Goal: Task Accomplishment & Management: Use online tool/utility

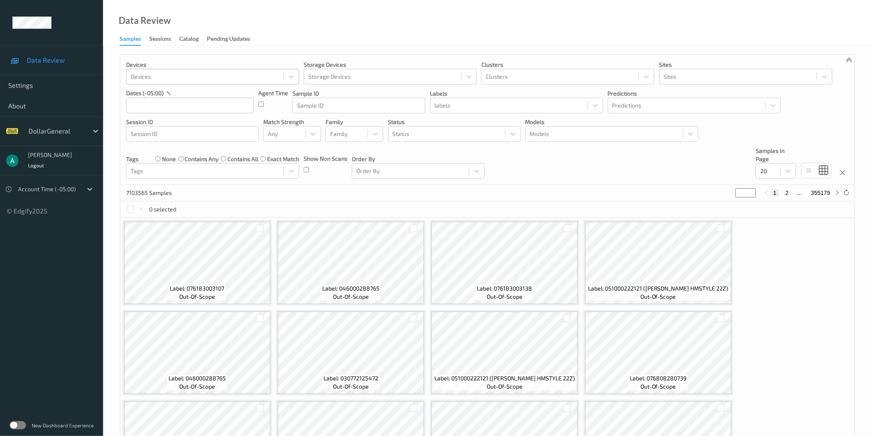
click at [141, 76] on div at bounding box center [205, 77] width 149 height 10
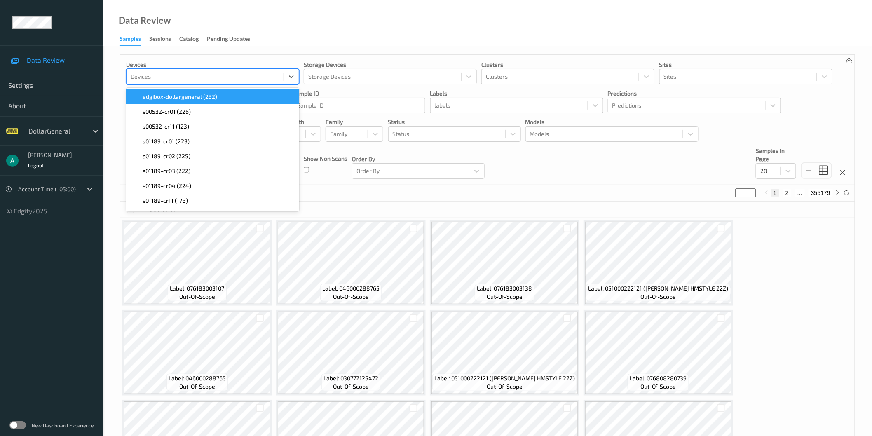
click at [153, 72] on div at bounding box center [205, 77] width 149 height 10
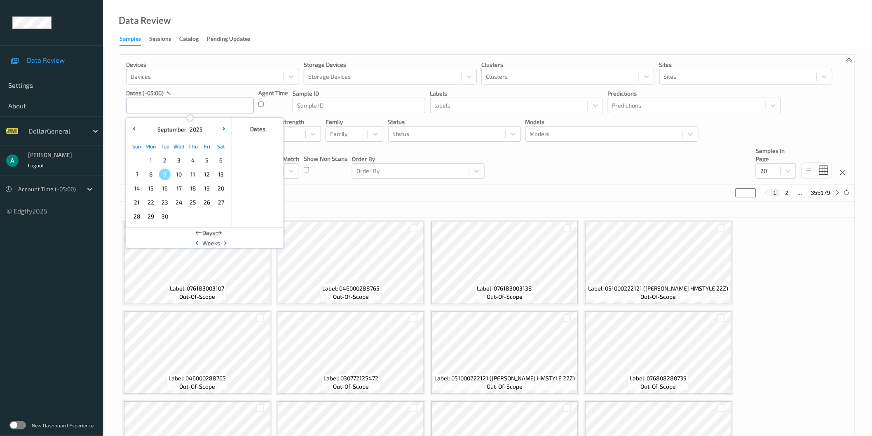
click at [164, 103] on input "text" at bounding box center [190, 106] width 128 height 16
click at [192, 187] on span "18" at bounding box center [193, 189] width 12 height 12
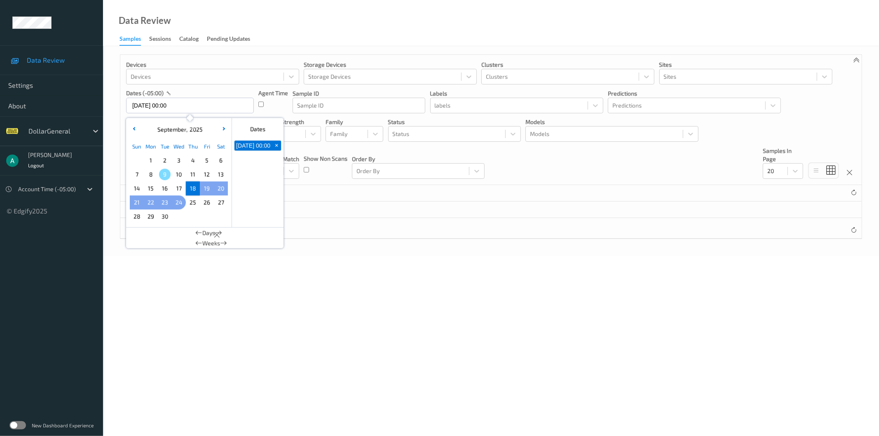
click at [176, 203] on span "24" at bounding box center [179, 203] width 12 height 12
type input "[DATE] 00:00 -> [DATE] 23:59"
click at [11, 424] on label at bounding box center [17, 425] width 16 height 8
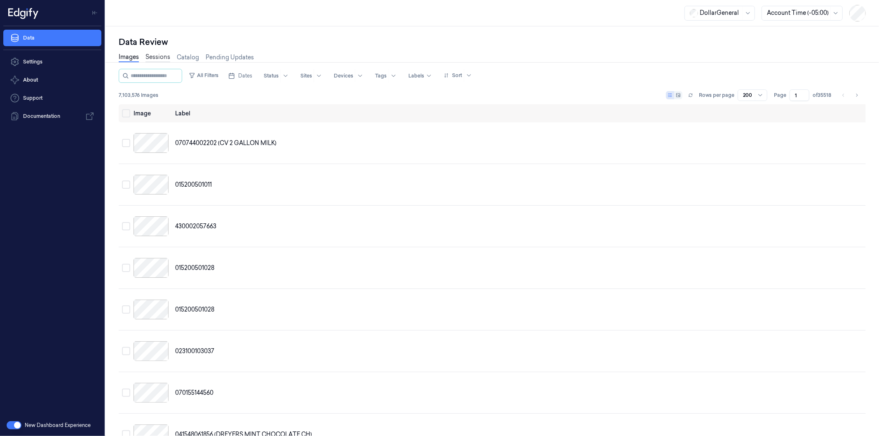
click at [157, 58] on link "Sessions" at bounding box center [157, 57] width 25 height 9
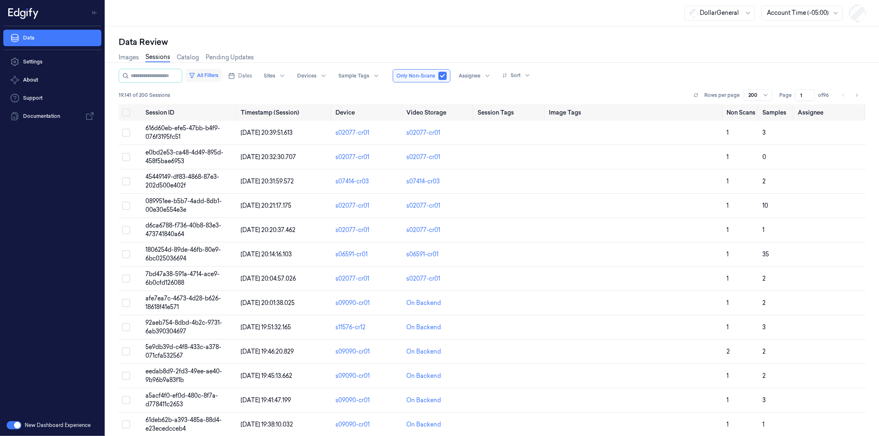
click at [220, 72] on button "All Filters" at bounding box center [203, 75] width 36 height 13
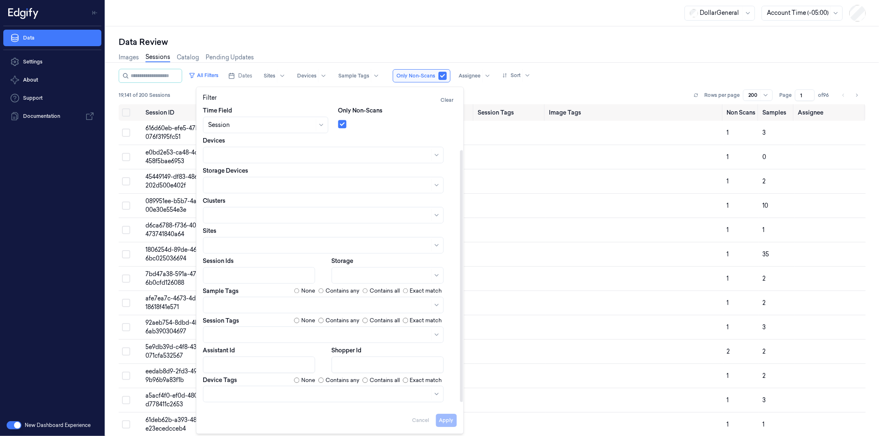
scroll to position [57, 0]
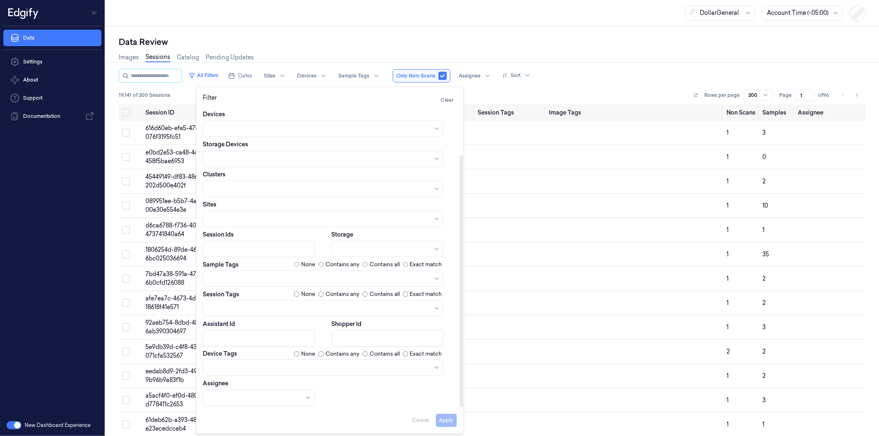
click at [237, 332] on input "Assistant Id" at bounding box center [259, 338] width 112 height 16
click at [228, 397] on div at bounding box center [249, 397] width 83 height 9
click at [223, 398] on div at bounding box center [254, 397] width 93 height 9
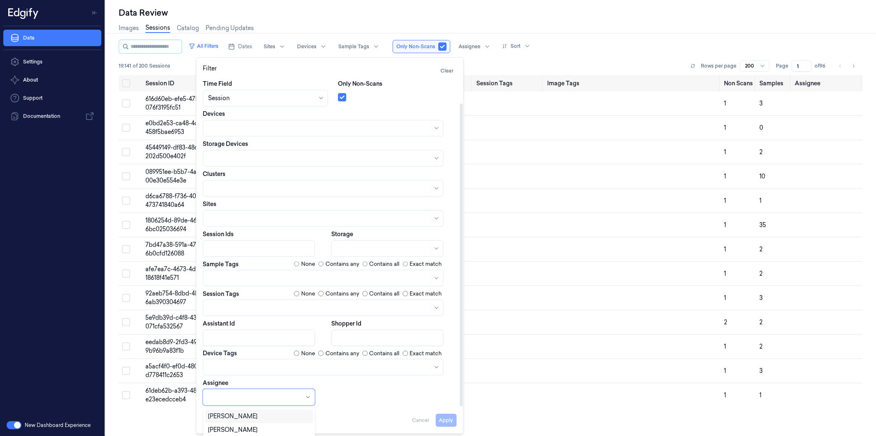
scroll to position [28, 0]
click at [228, 430] on div "[PERSON_NAME]" at bounding box center [232, 430] width 49 height 9
click at [348, 393] on div "Dates Pick a date Time Field Session Only Non-Scans Devices Storage Devices Clu…" at bounding box center [330, 228] width 254 height 356
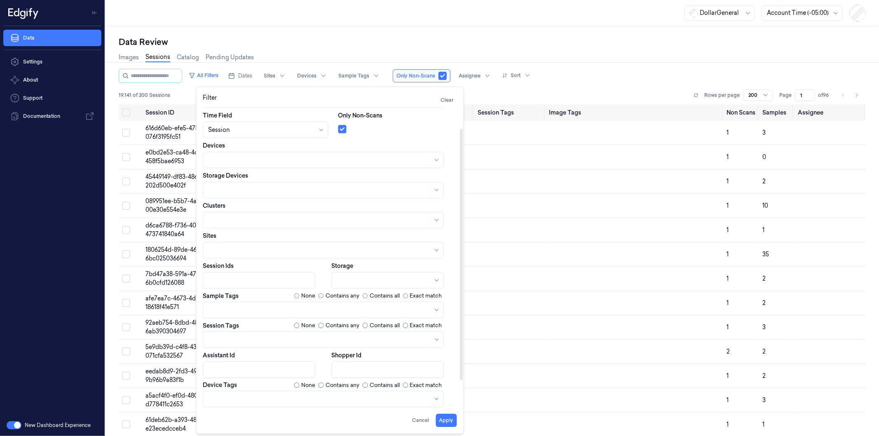
scroll to position [0, 0]
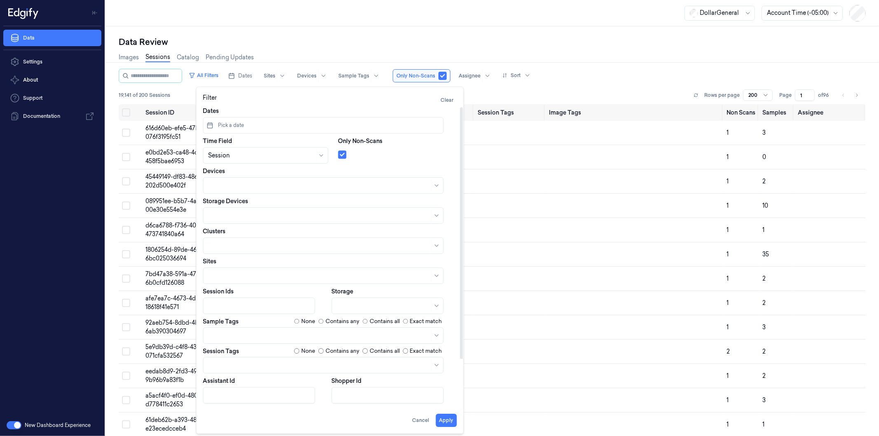
click at [231, 124] on span "Pick a date" at bounding box center [231, 125] width 28 height 7
click at [266, 207] on button "18" at bounding box center [267, 209] width 13 height 13
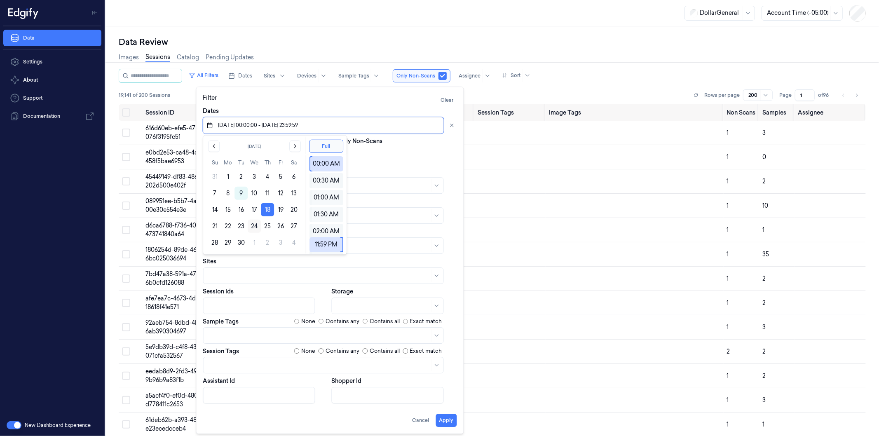
click at [254, 227] on button "24" at bounding box center [254, 226] width 13 height 13
type input "18/09/2025 00:00:00 - 24/09/2025 23:59:59"
click at [368, 157] on div at bounding box center [397, 153] width 119 height 12
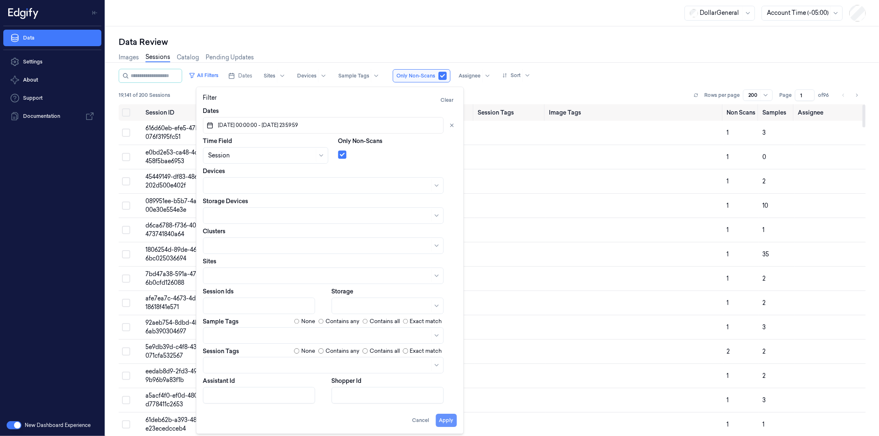
click at [450, 421] on button "Apply" at bounding box center [446, 420] width 21 height 13
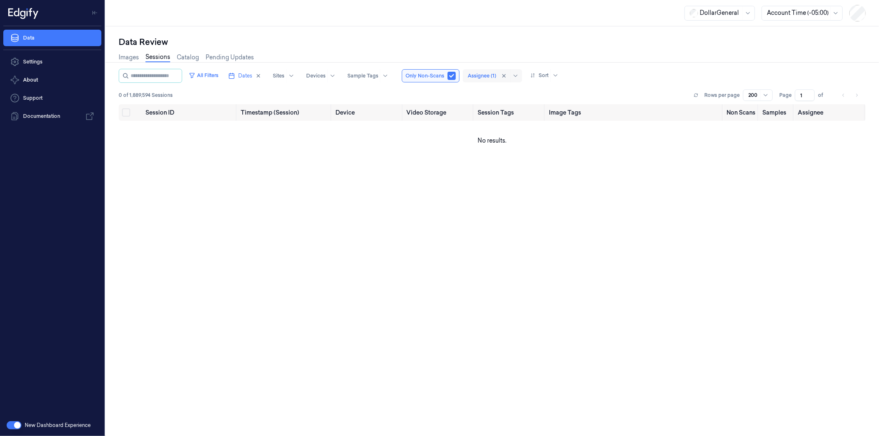
click at [487, 70] on div "Assignee (1)" at bounding box center [482, 75] width 28 height 13
click at [342, 194] on div "Session ID Timestamp (Session) Device Video Storage Session Tags Image Tags Non…" at bounding box center [492, 266] width 747 height 325
click at [371, 182] on div "Session ID Timestamp (Session) Device Video Storage Session Tags Image Tags Non…" at bounding box center [492, 266] width 747 height 325
click at [499, 324] on div "Session ID Timestamp (Session) Device Video Storage Session Tags Image Tags Non…" at bounding box center [492, 266] width 747 height 325
click at [487, 74] on div at bounding box center [482, 75] width 28 height 7
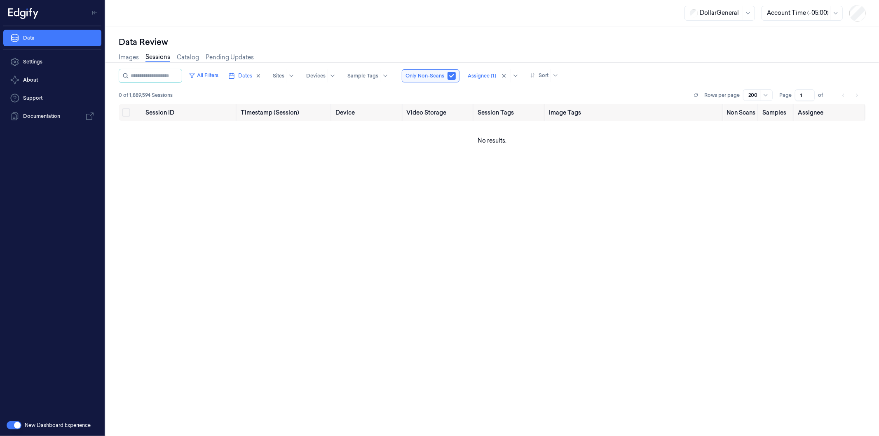
click at [460, 39] on div "Data Review" at bounding box center [492, 42] width 747 height 12
click at [491, 70] on div "Assignee (1)" at bounding box center [482, 75] width 28 height 13
click at [475, 46] on div "Data Review" at bounding box center [492, 42] width 747 height 12
click at [166, 72] on input "string" at bounding box center [155, 75] width 49 height 13
click at [222, 74] on button "All Filters" at bounding box center [203, 75] width 36 height 13
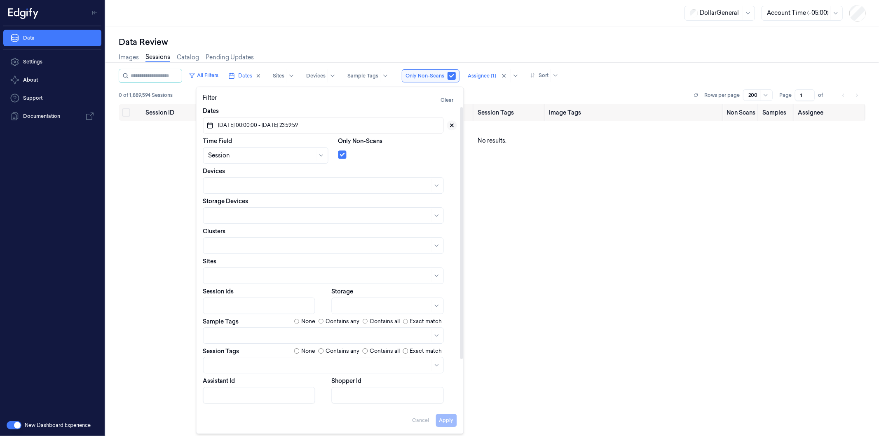
click at [449, 124] on icon at bounding box center [452, 125] width 6 height 6
click at [449, 417] on button "Apply" at bounding box center [446, 420] width 21 height 13
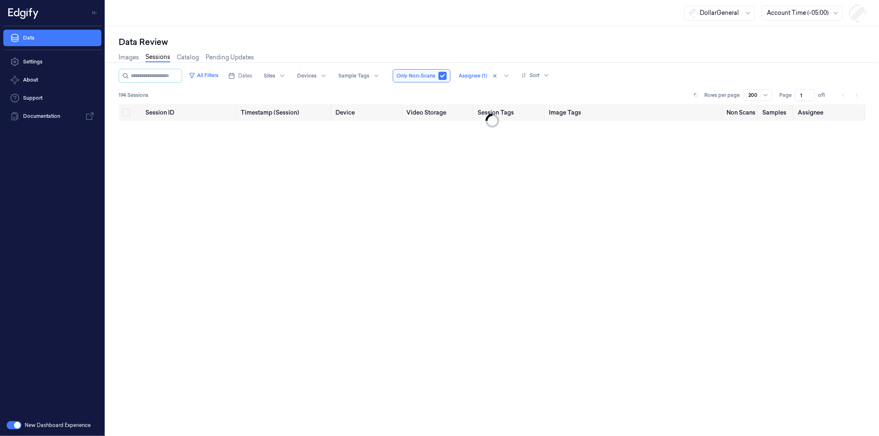
click at [470, 124] on div "Session ID Timestamp (Session) Device Video Storage Session Tags Image Tags Non…" at bounding box center [492, 266] width 747 height 325
click at [463, 37] on div "Data Review" at bounding box center [492, 42] width 747 height 12
click at [468, 249] on div "Session ID Timestamp (Session) Device Video Storage Session Tags Image Tags Non…" at bounding box center [492, 266] width 747 height 325
click at [156, 80] on input "string" at bounding box center [155, 75] width 49 height 13
click at [215, 73] on button "All Filters" at bounding box center [203, 75] width 36 height 13
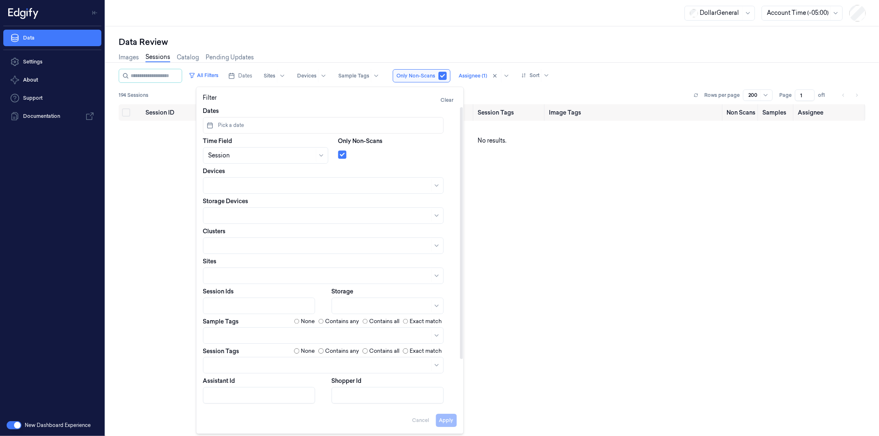
click at [602, 309] on div "Session ID Timestamp (Session) Device Video Storage Session Tags Image Tags Non…" at bounding box center [492, 266] width 747 height 325
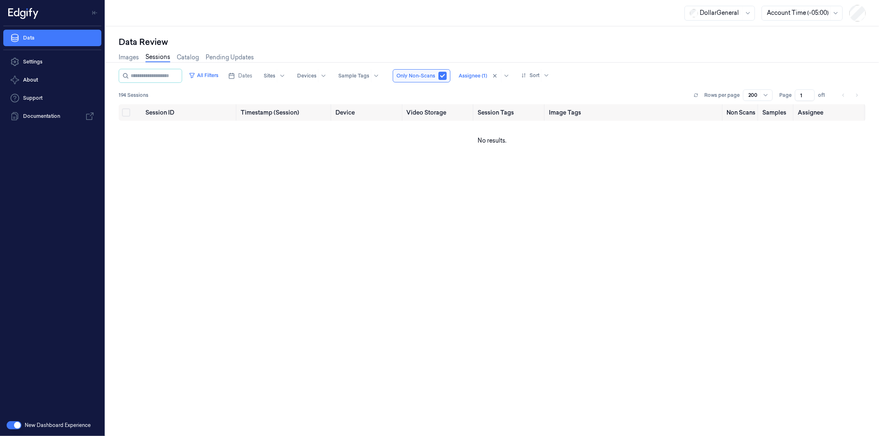
click at [472, 401] on div "Session ID Timestamp (Session) Device Video Storage Session Tags Image Tags Non…" at bounding box center [492, 266] width 747 height 325
